Goal: Find specific page/section: Find specific page/section

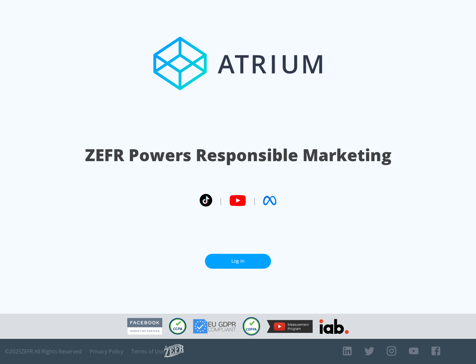
click at [238, 258] on link "Log In" at bounding box center [238, 261] width 66 height 15
